Goal: Task Accomplishment & Management: Use online tool/utility

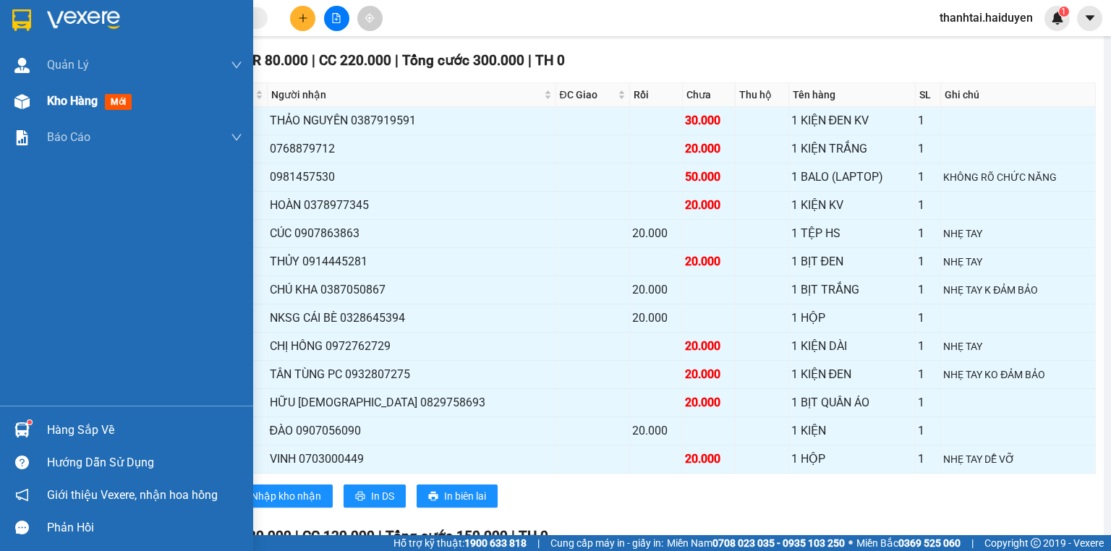
click at [64, 104] on span "Kho hàng" at bounding box center [72, 101] width 51 height 14
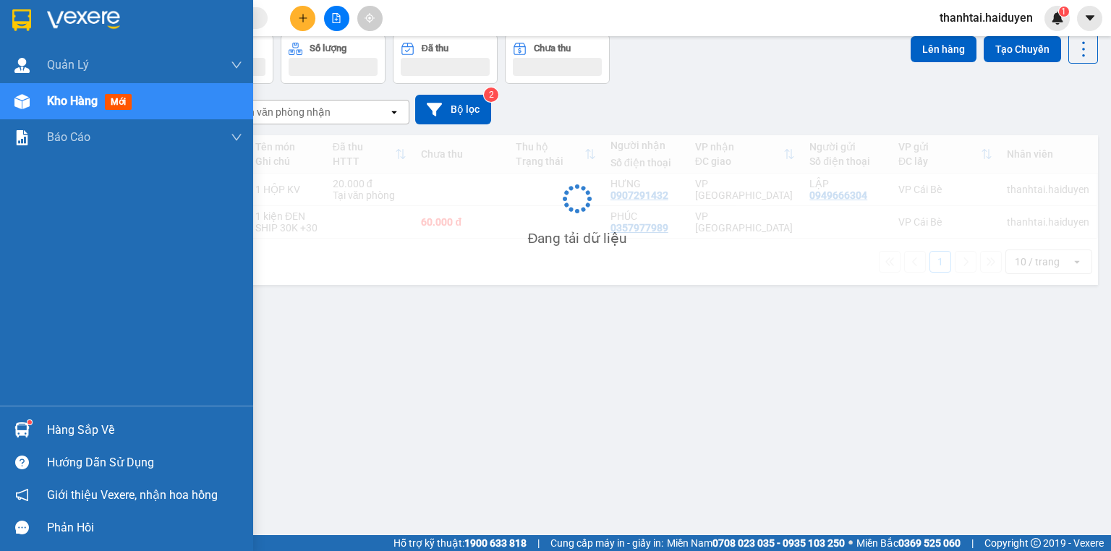
scroll to position [67, 0]
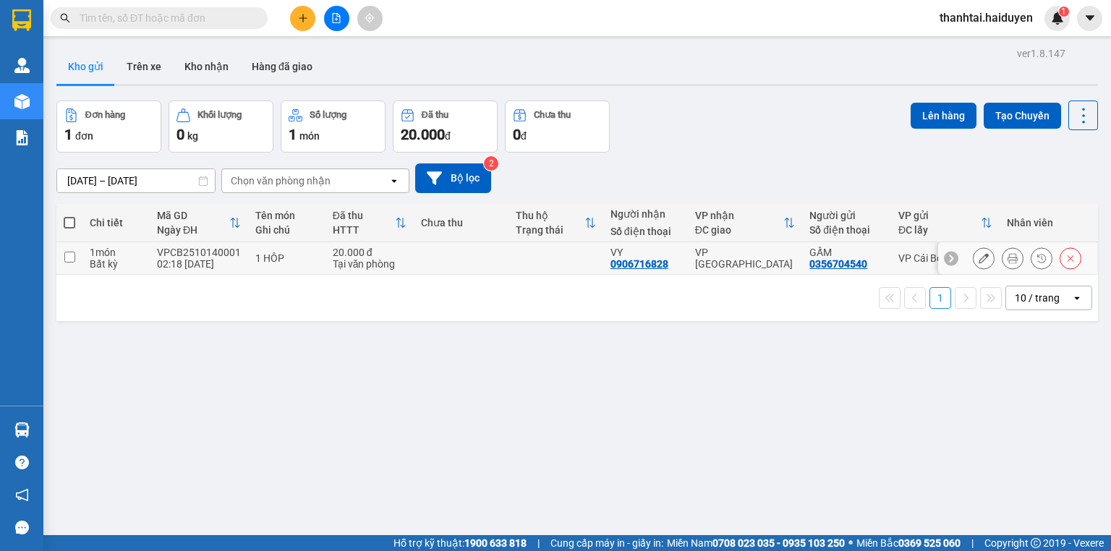
click at [1002, 259] on button at bounding box center [1012, 258] width 20 height 25
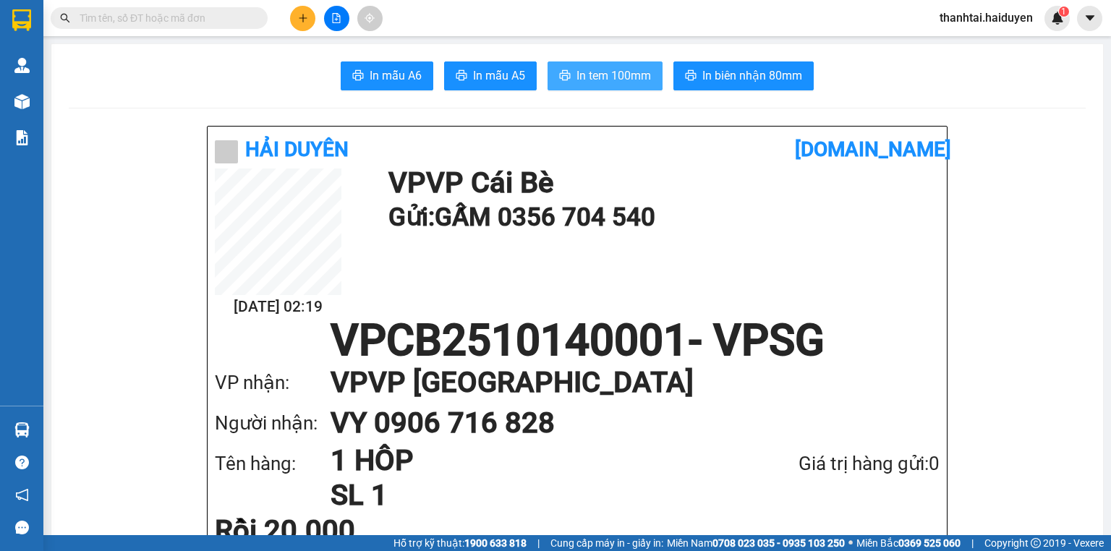
click at [616, 81] on span "In tem 100mm" at bounding box center [613, 76] width 74 height 18
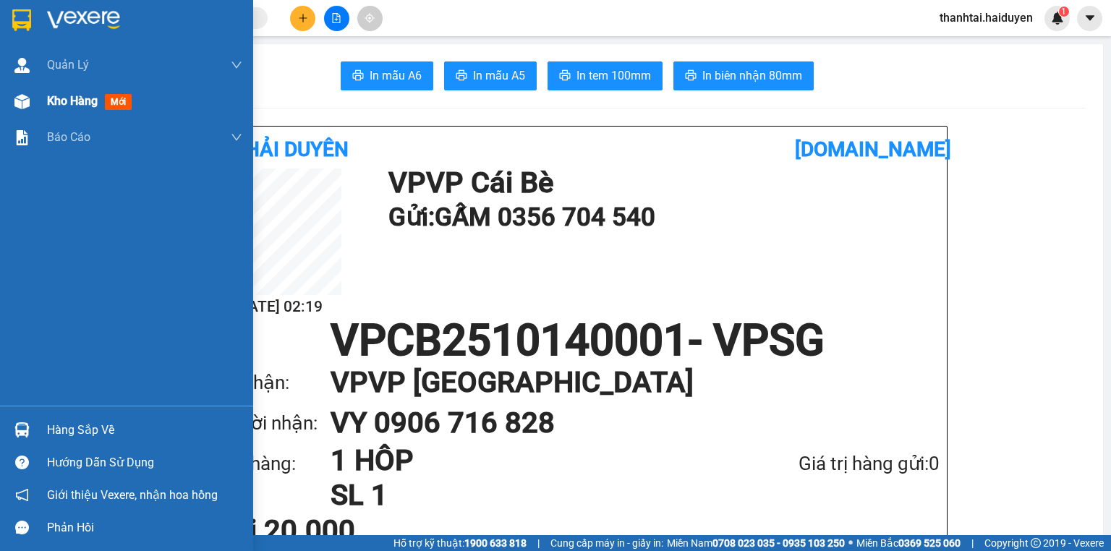
click at [74, 98] on span "Kho hàng" at bounding box center [72, 101] width 51 height 14
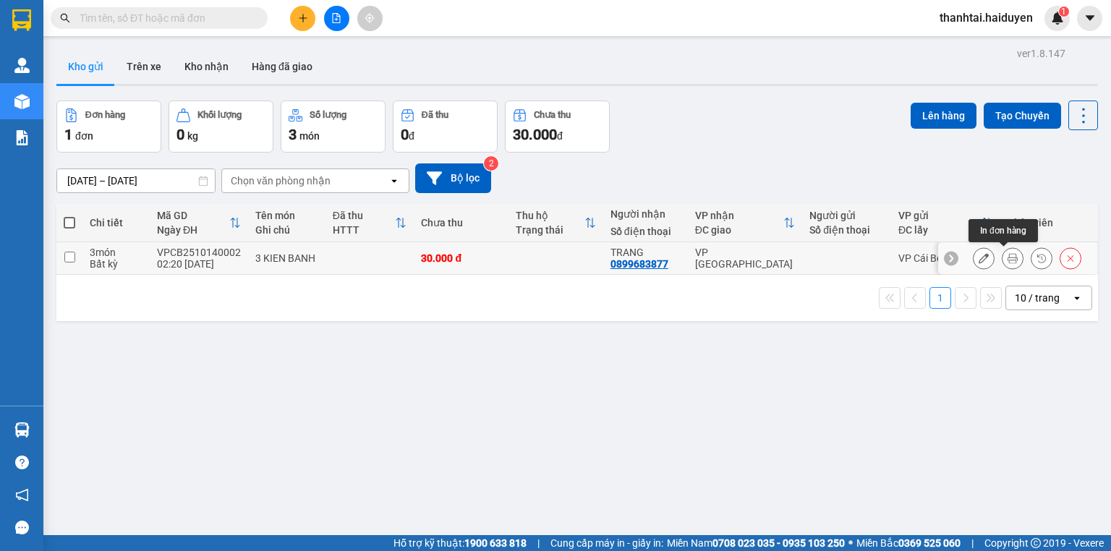
click at [1003, 263] on button at bounding box center [1012, 258] width 20 height 25
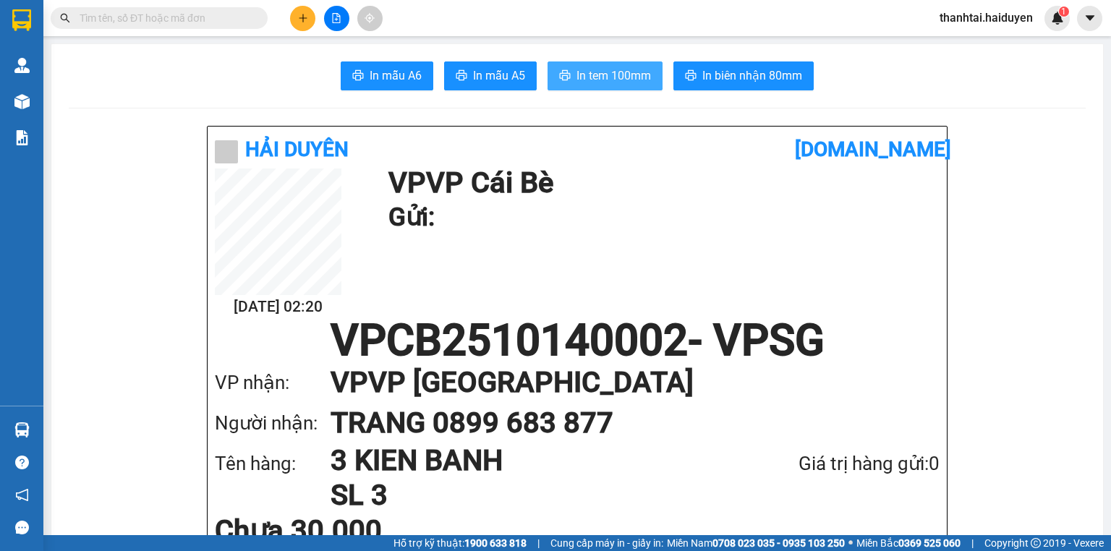
click at [585, 75] on span "In tem 100mm" at bounding box center [613, 76] width 74 height 18
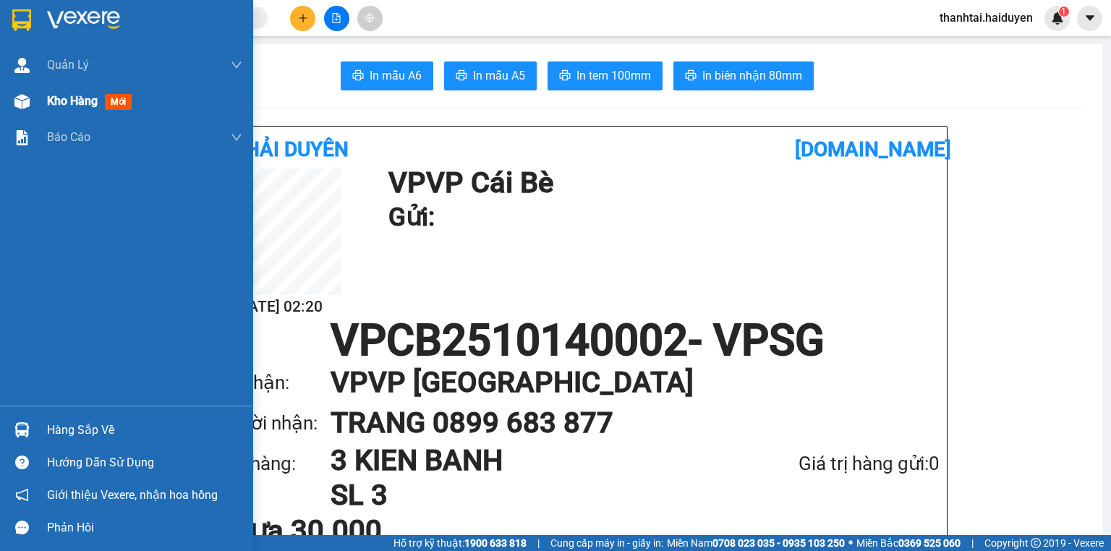
click at [90, 97] on span "Kho hàng" at bounding box center [72, 101] width 51 height 14
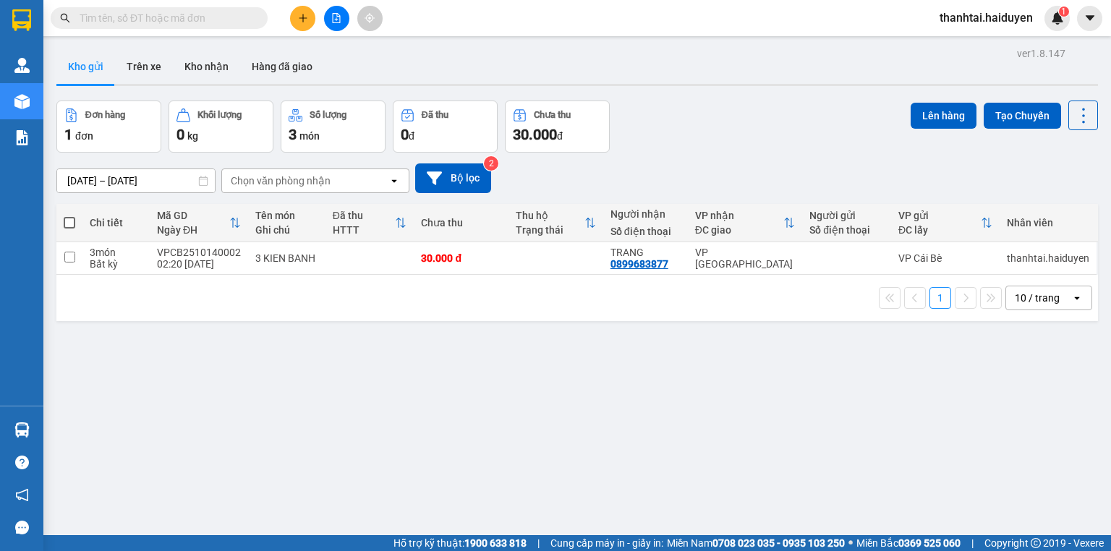
click at [69, 222] on span at bounding box center [70, 223] width 12 height 12
click at [69, 215] on input "checkbox" at bounding box center [69, 215] width 0 height 0
checkbox input "true"
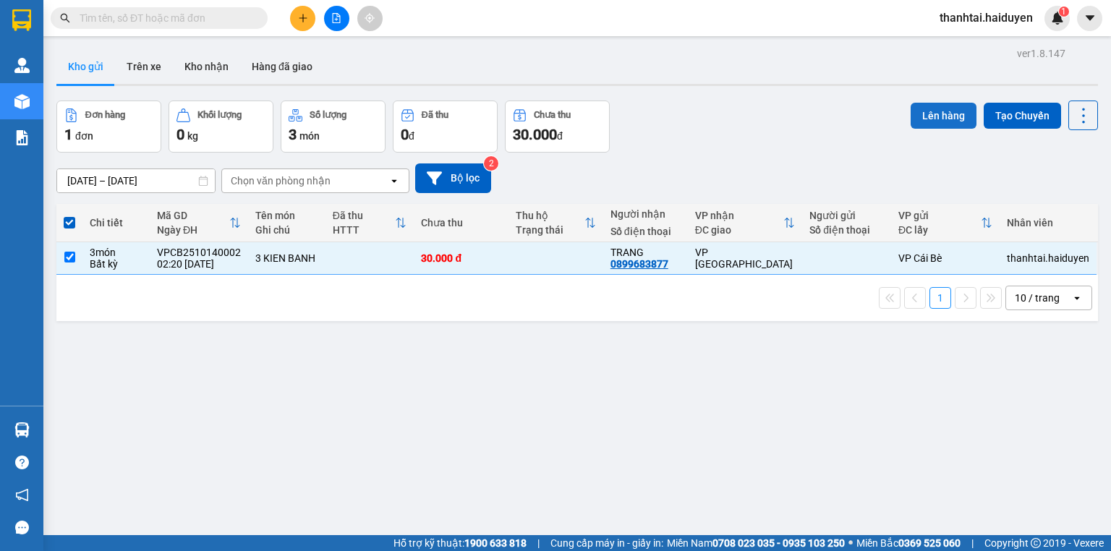
click at [925, 116] on button "Lên hàng" at bounding box center [943, 116] width 66 height 26
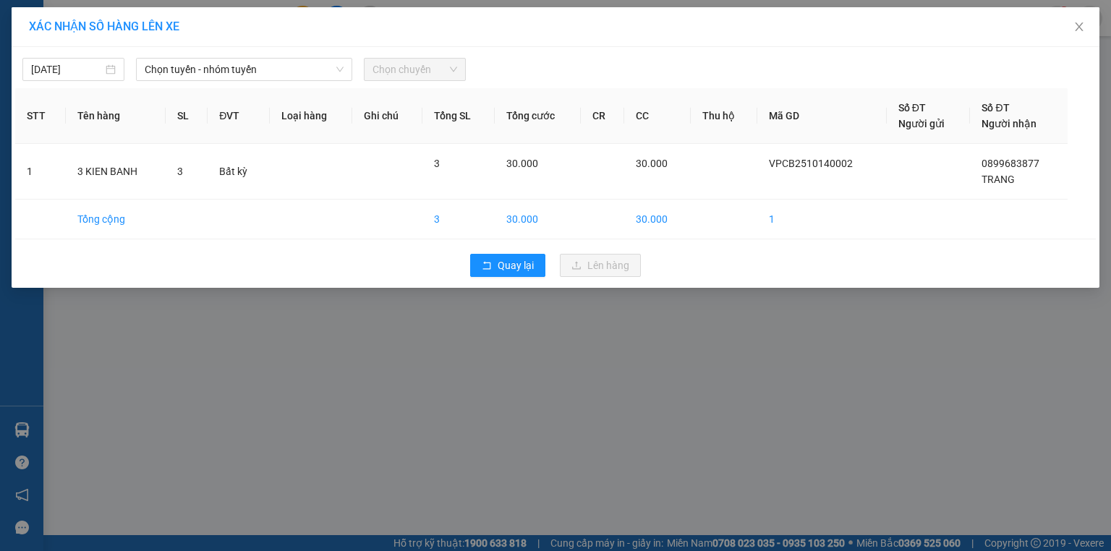
drag, startPoint x: 170, startPoint y: 68, endPoint x: 173, endPoint y: 81, distance: 13.3
click at [171, 72] on span "Chọn tuyến - nhóm tuyến" at bounding box center [244, 70] width 199 height 22
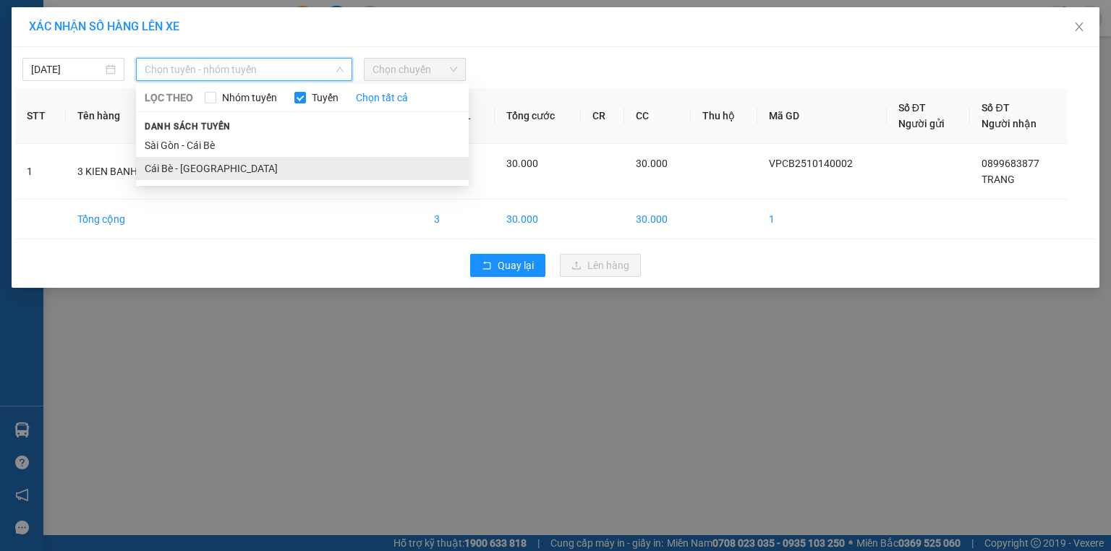
click at [184, 174] on li "Cái Bè - Sài Gòn" at bounding box center [302, 168] width 333 height 23
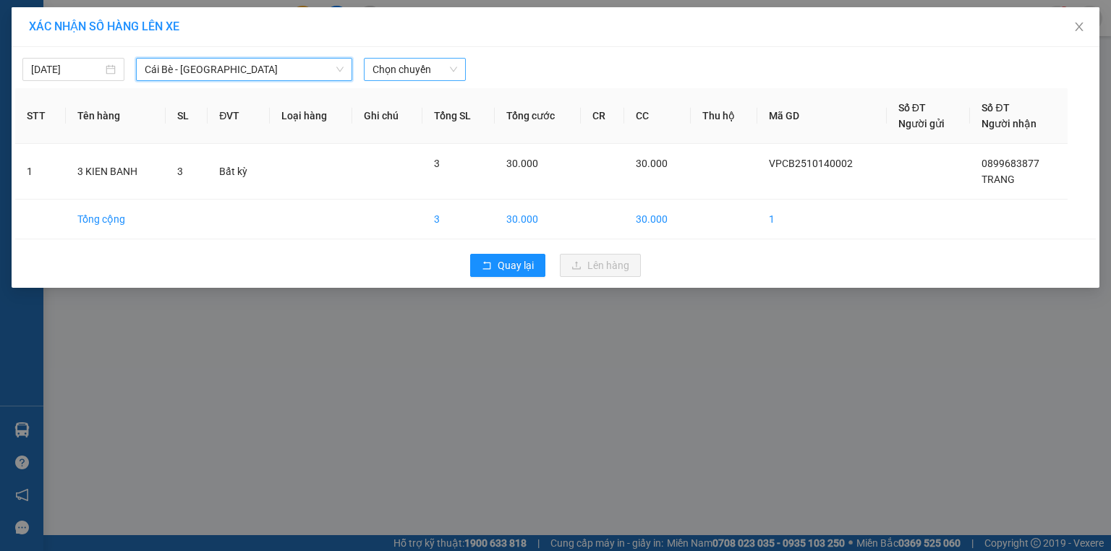
click at [382, 69] on span "Chọn chuyến" at bounding box center [414, 70] width 85 height 22
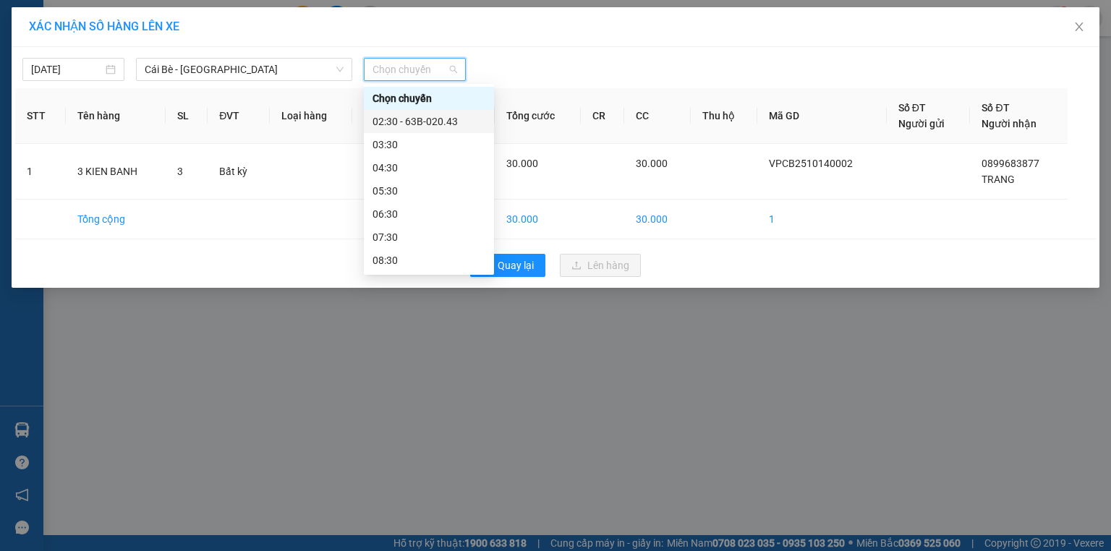
drag, startPoint x: 401, startPoint y: 118, endPoint x: 411, endPoint y: 119, distance: 10.2
click at [401, 118] on div "02:30 - 63B-020.43" at bounding box center [428, 122] width 113 height 16
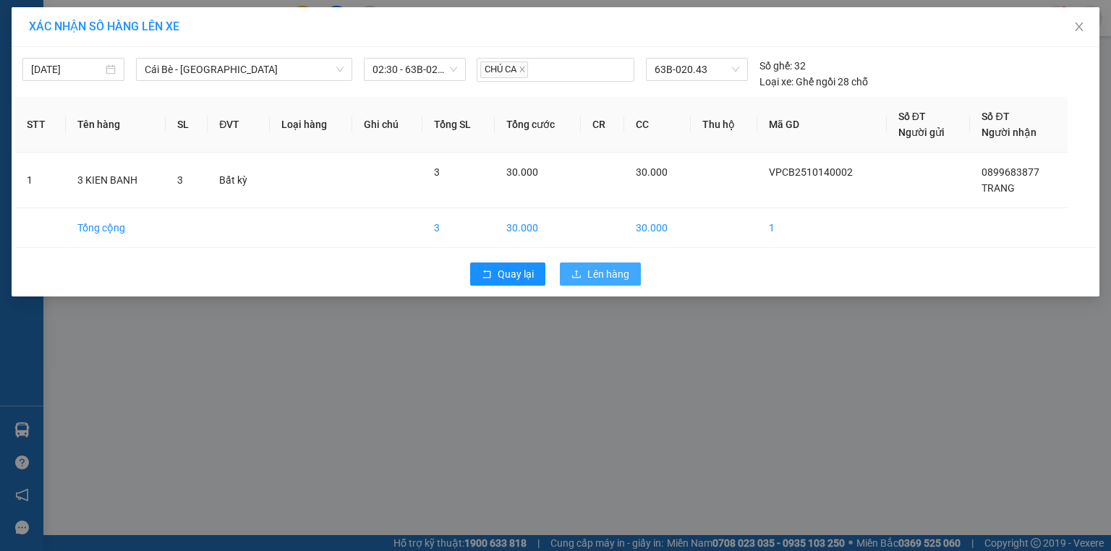
click at [604, 276] on span "Lên hàng" at bounding box center [608, 274] width 42 height 16
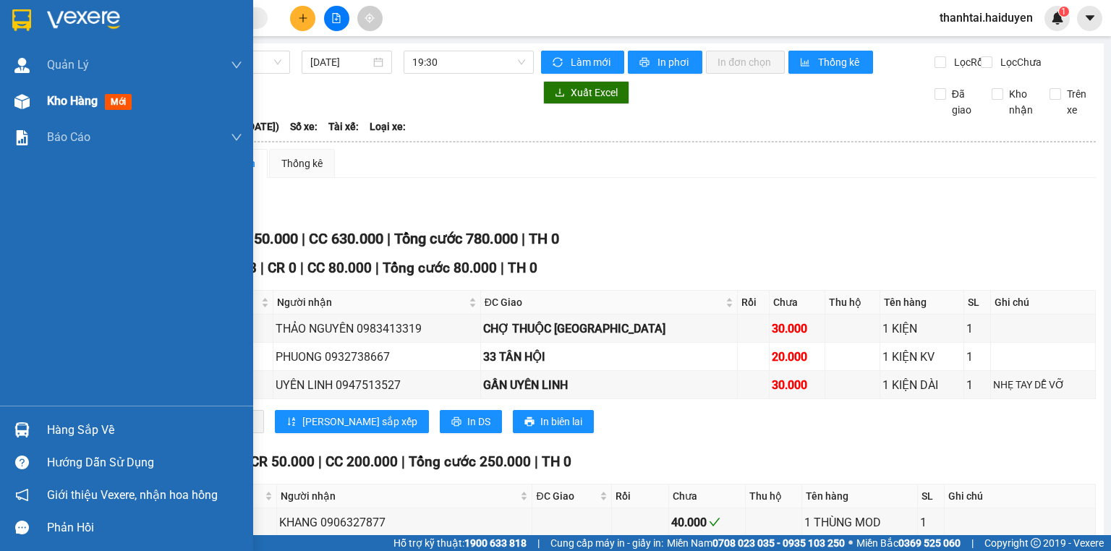
click at [110, 104] on span "mới" at bounding box center [118, 102] width 27 height 16
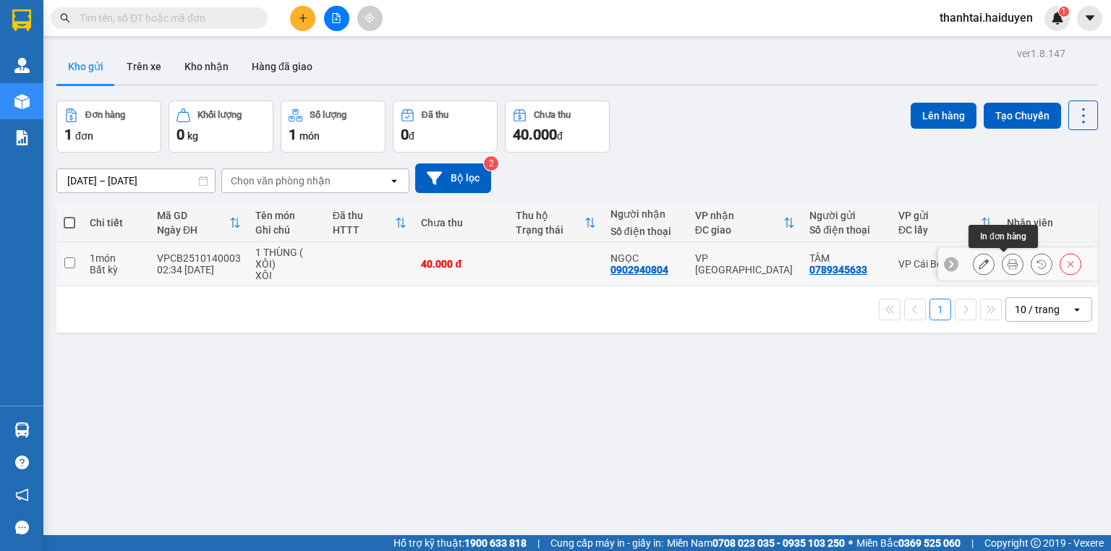
click at [1002, 263] on button at bounding box center [1012, 264] width 20 height 25
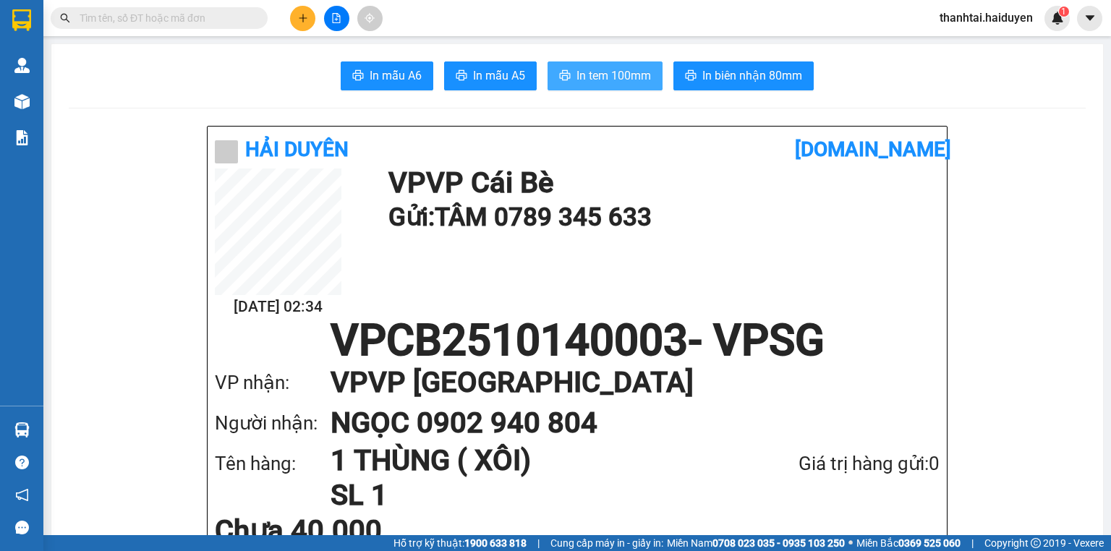
click at [604, 67] on span "In tem 100mm" at bounding box center [613, 76] width 74 height 18
drag, startPoint x: 865, startPoint y: 471, endPoint x: 205, endPoint y: 92, distance: 760.5
click at [214, 87] on div "In mẫu A6 In mẫu A5 In tem 100mm In biên nhận 80mm" at bounding box center [577, 75] width 1017 height 29
click at [48, 105] on main "In mẫu A6 In mẫu A5 In tem 100mm In biên nhận 80mm Hải Duyên vexere.com 14/10 0…" at bounding box center [555, 267] width 1111 height 535
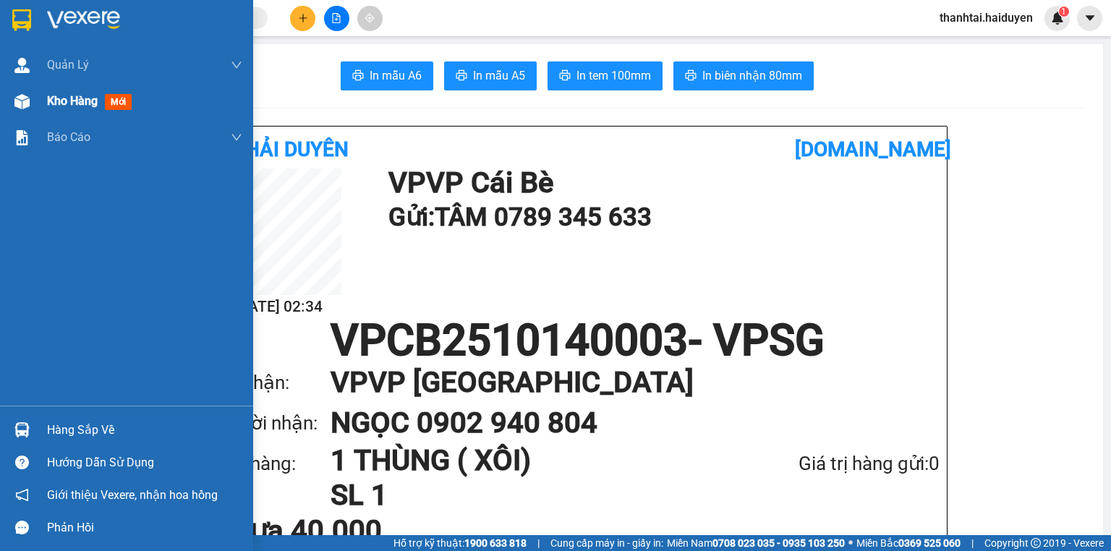
click at [30, 100] on div at bounding box center [21, 101] width 25 height 25
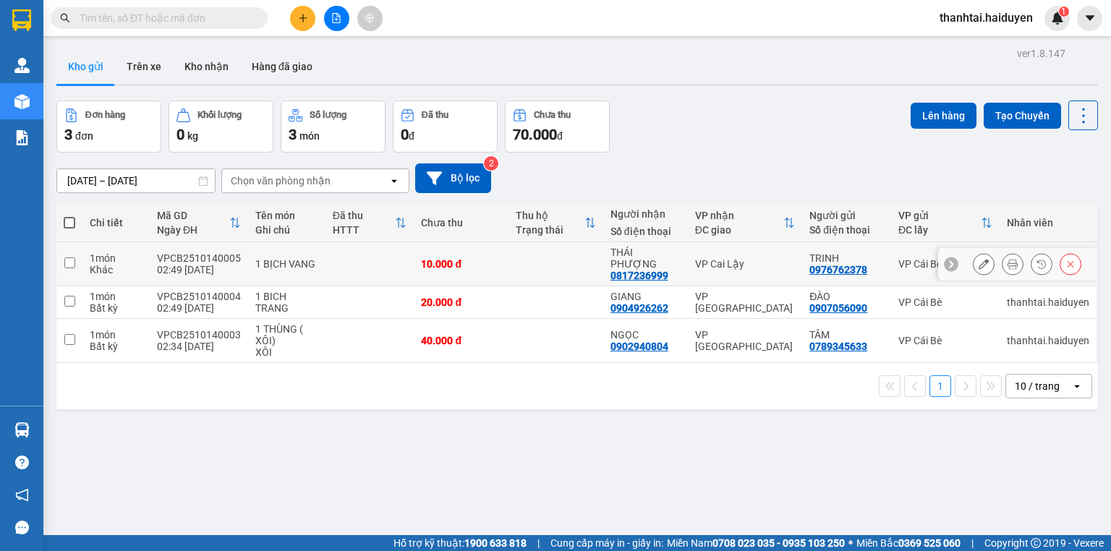
click at [1007, 261] on icon at bounding box center [1012, 264] width 10 height 10
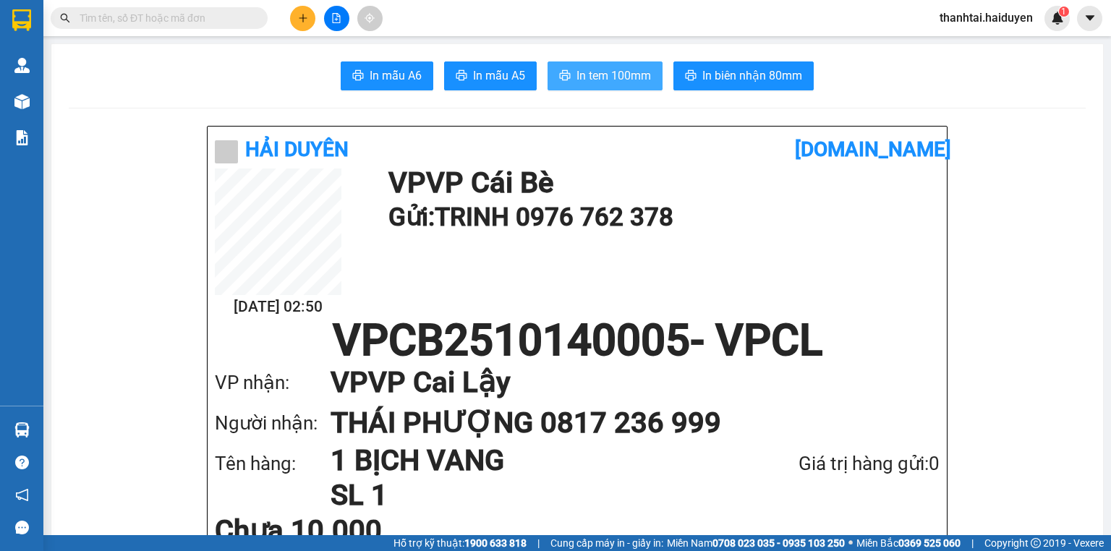
click at [620, 69] on span "In tem 100mm" at bounding box center [613, 76] width 74 height 18
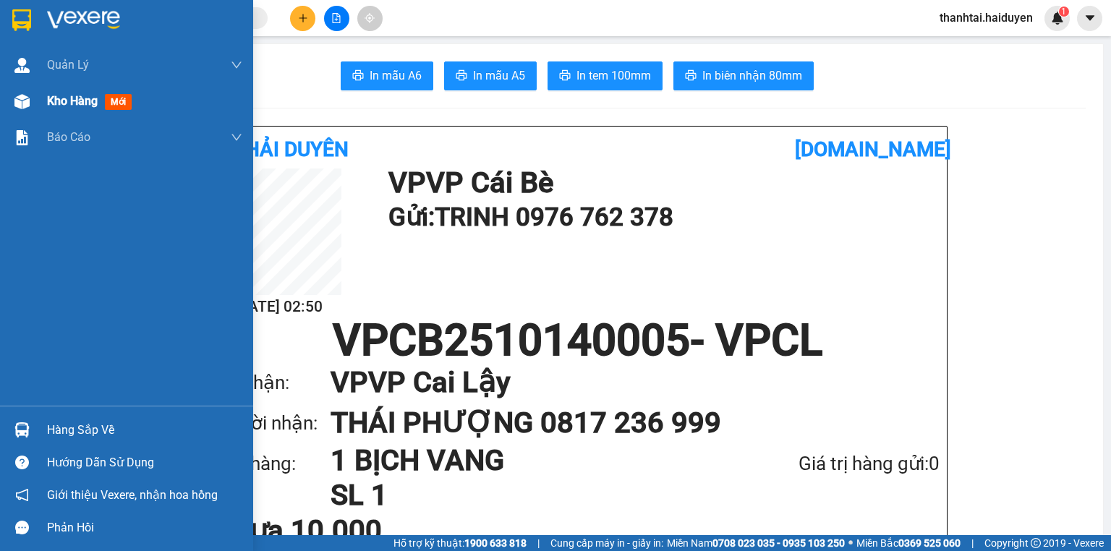
click at [67, 94] on span "Kho hàng" at bounding box center [72, 101] width 51 height 14
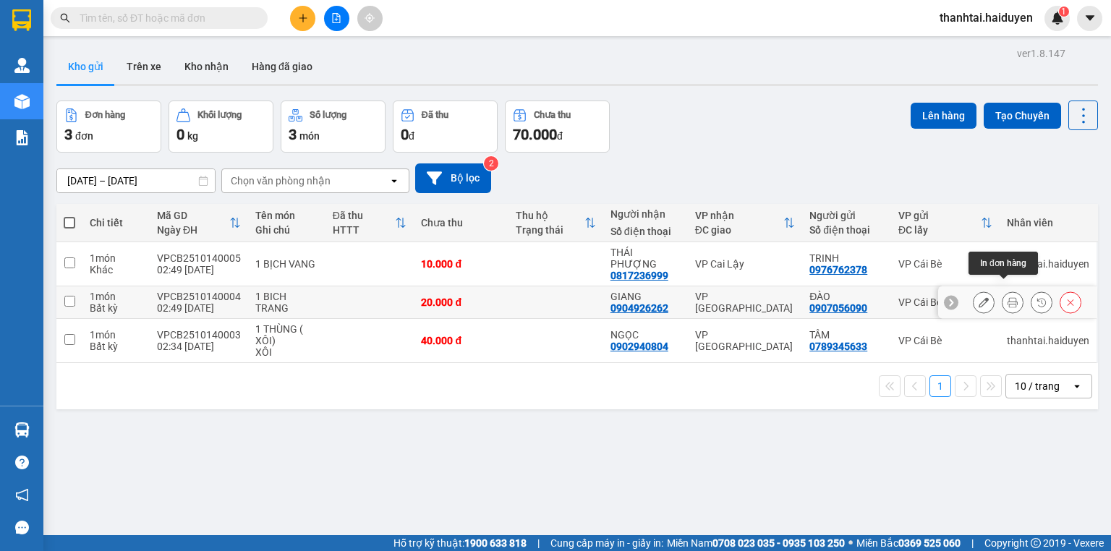
click at [1009, 295] on button at bounding box center [1012, 302] width 20 height 25
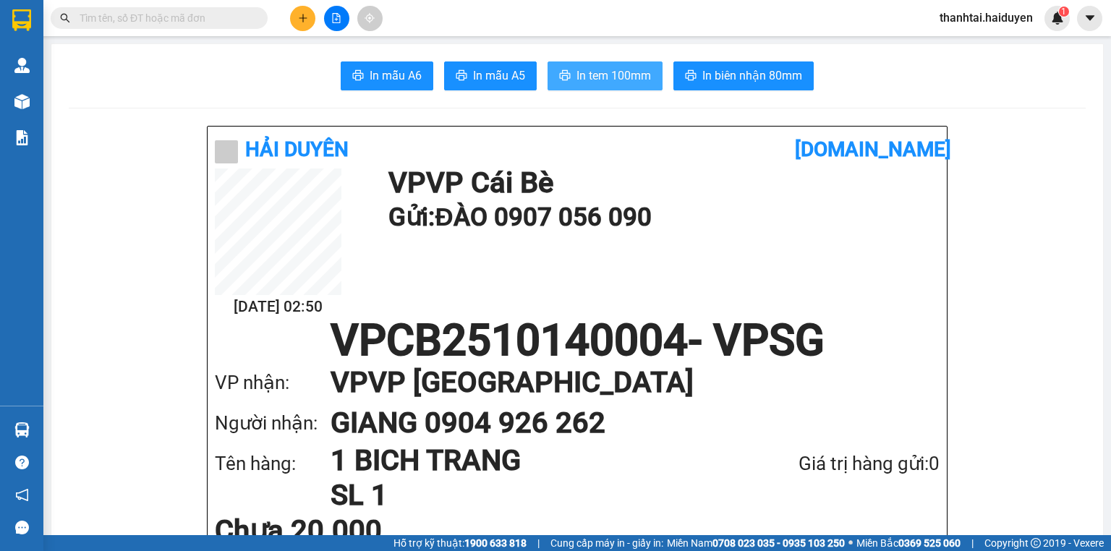
click at [608, 64] on button "In tem 100mm" at bounding box center [604, 75] width 115 height 29
